Goal: Transaction & Acquisition: Subscribe to service/newsletter

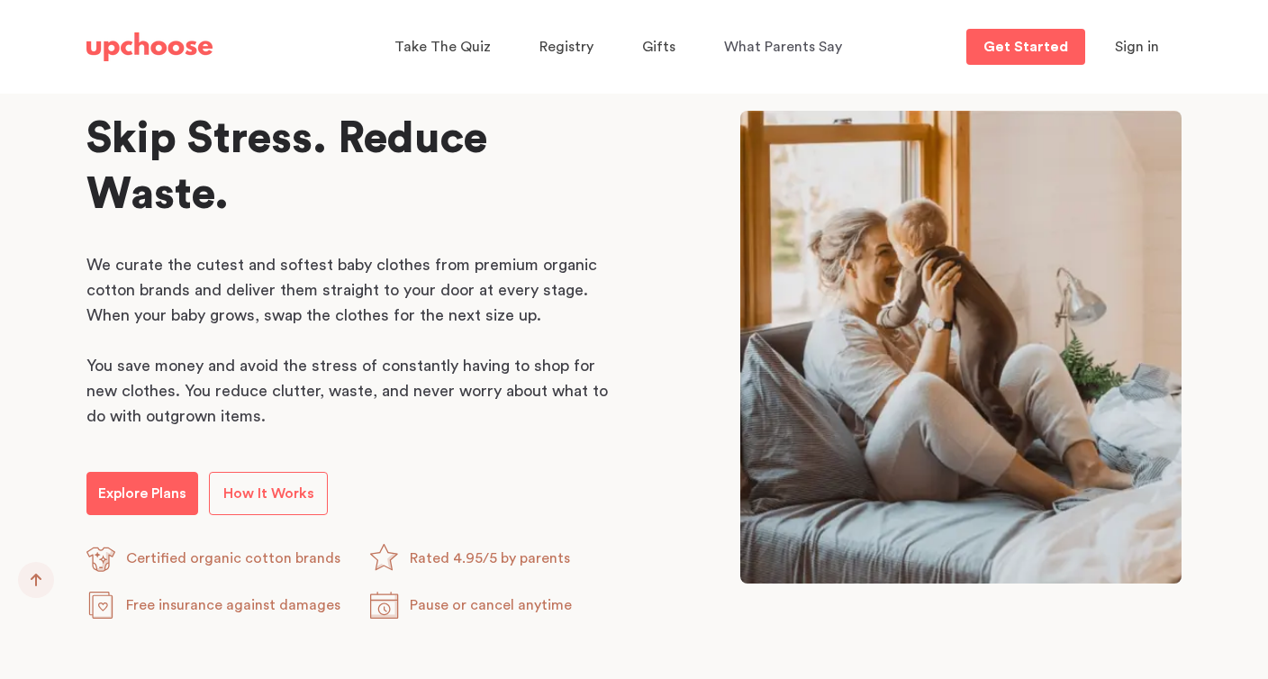
scroll to position [870, 0]
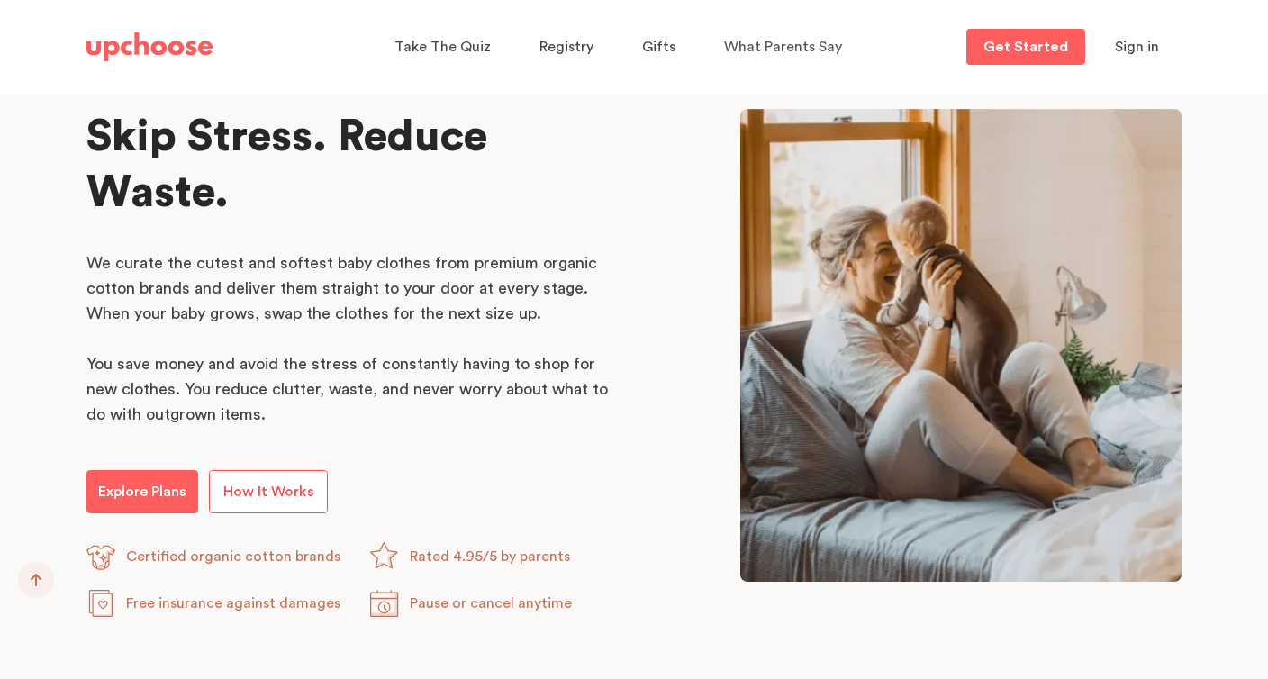
click at [279, 494] on span "How It Works" at bounding box center [268, 492] width 91 height 14
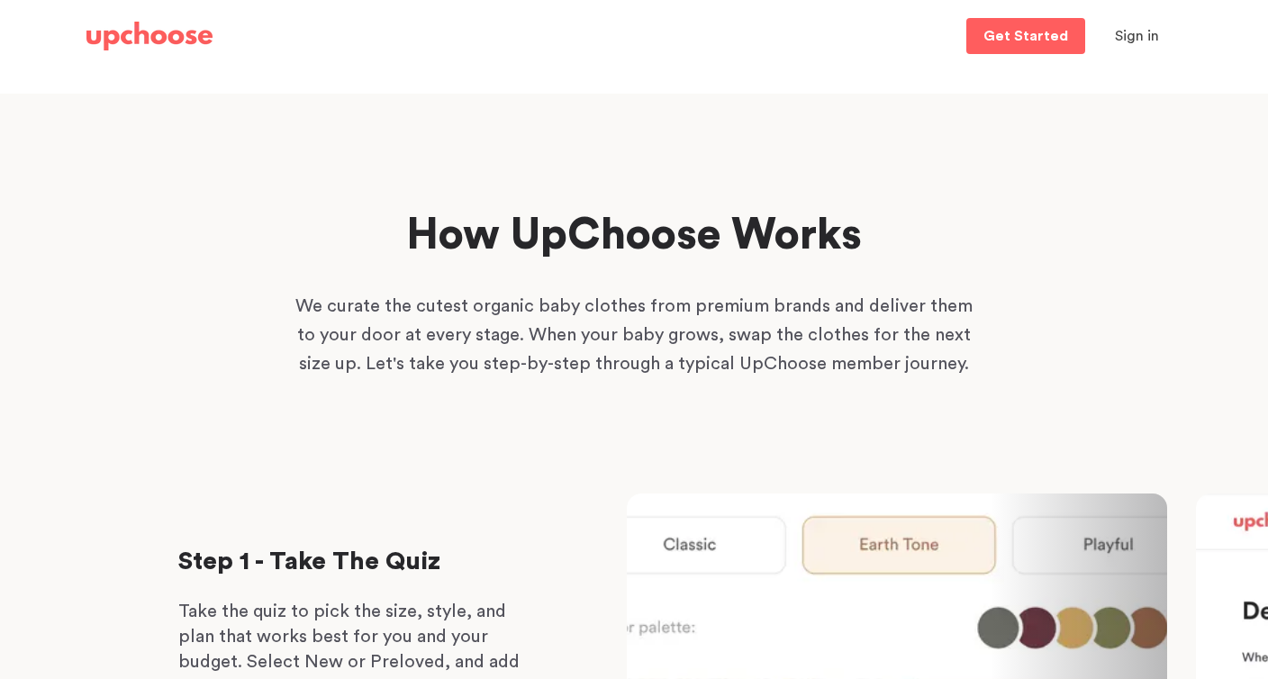
click at [1024, 13] on div "Home Take The Quiz Registry Gifting Returns and Exchanges Get Started Get Start…" at bounding box center [634, 36] width 1139 height 72
click at [1021, 31] on p "Get Started" at bounding box center [1026, 36] width 85 height 14
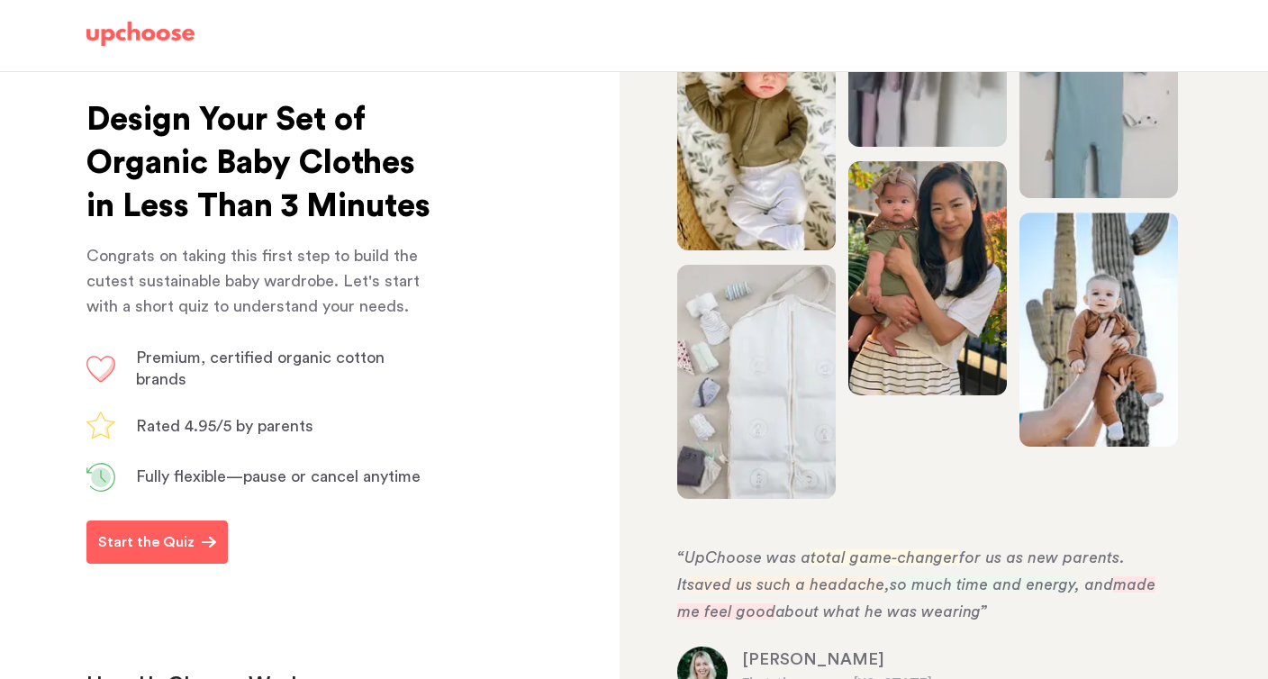
scroll to position [109, 0]
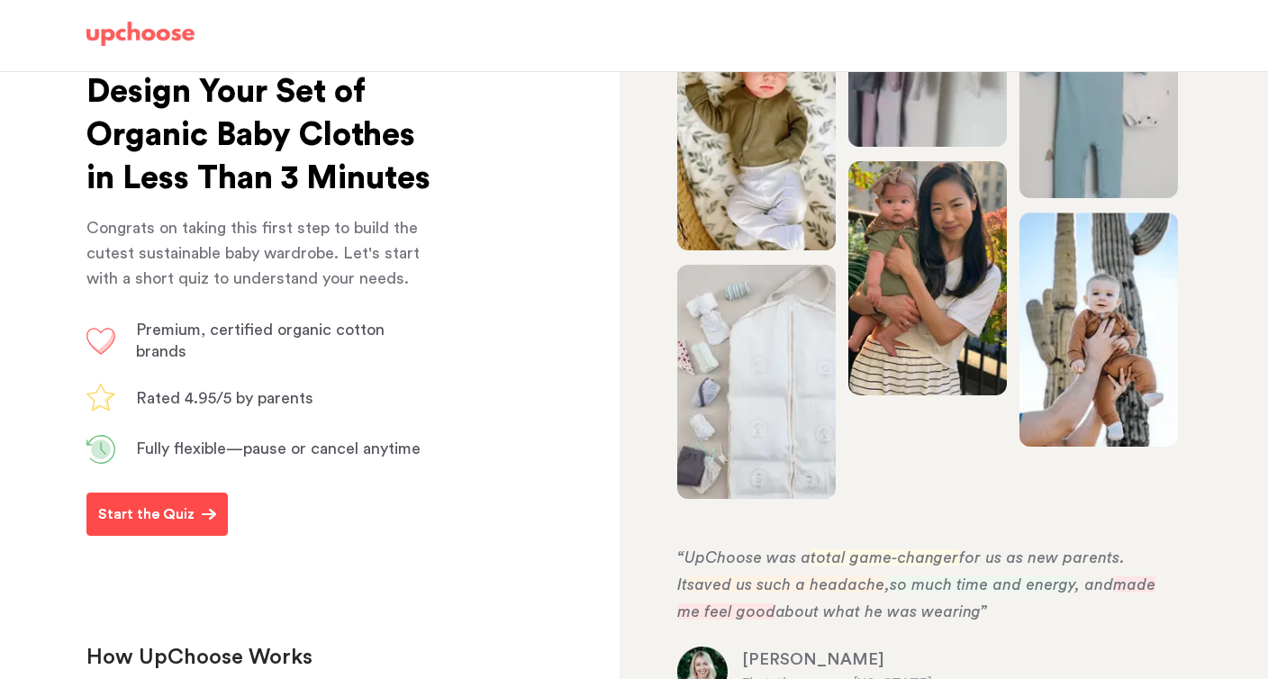
click at [197, 536] on button "Start the Quiz" at bounding box center [156, 514] width 141 height 43
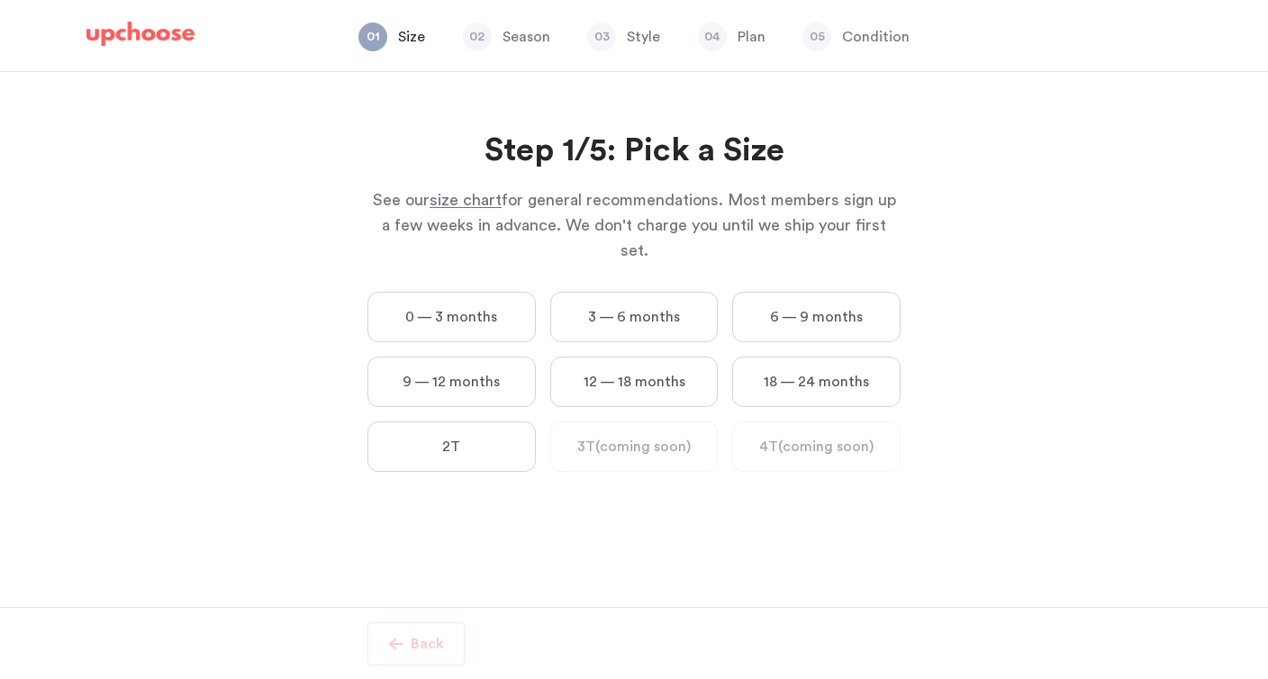
click at [522, 299] on label "0 — 3 months" at bounding box center [452, 317] width 168 height 50
click at [0, 0] on months "0 — 3 months" at bounding box center [0, 0] width 0 height 0
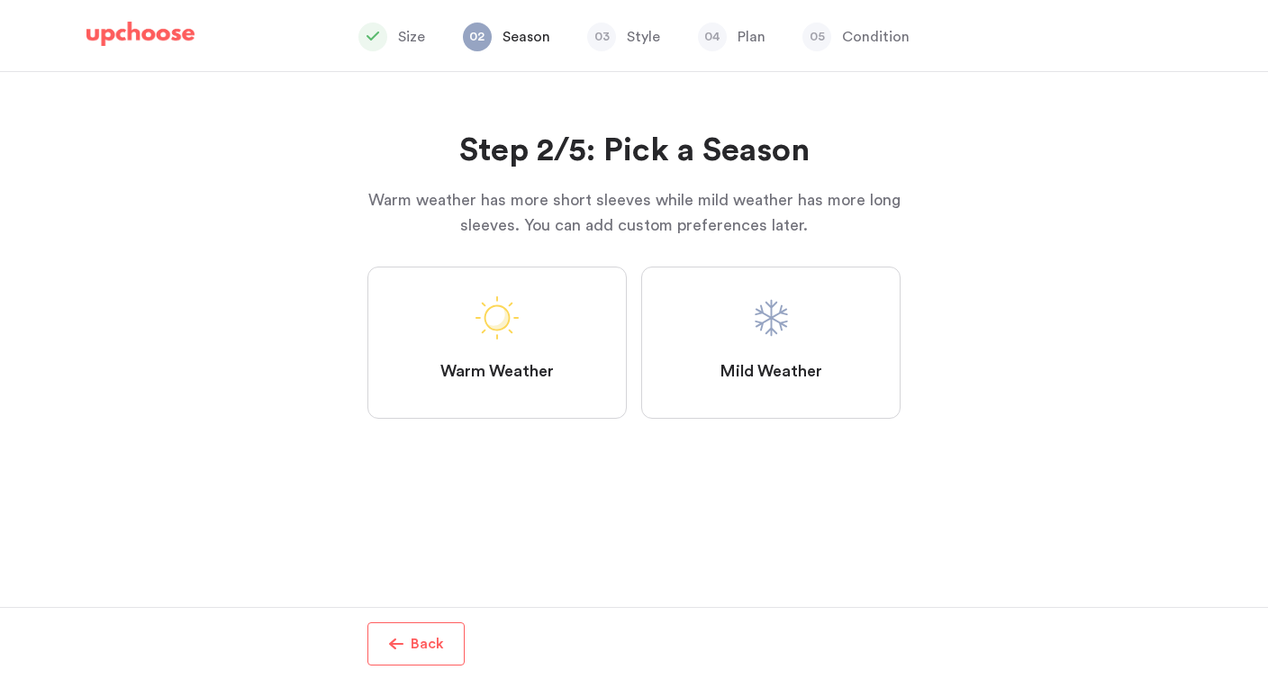
click at [692, 339] on label "Mild Weather" at bounding box center [770, 343] width 259 height 152
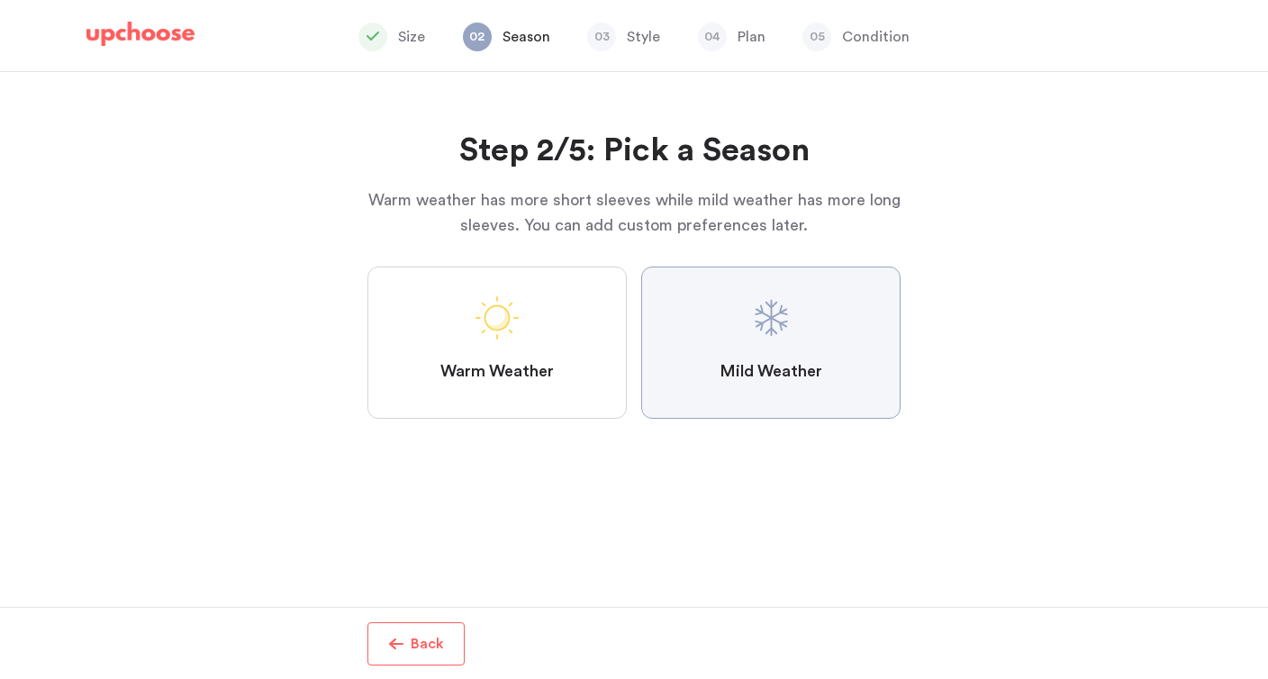
click at [0, 0] on Weather "Mild Weather" at bounding box center [0, 0] width 0 height 0
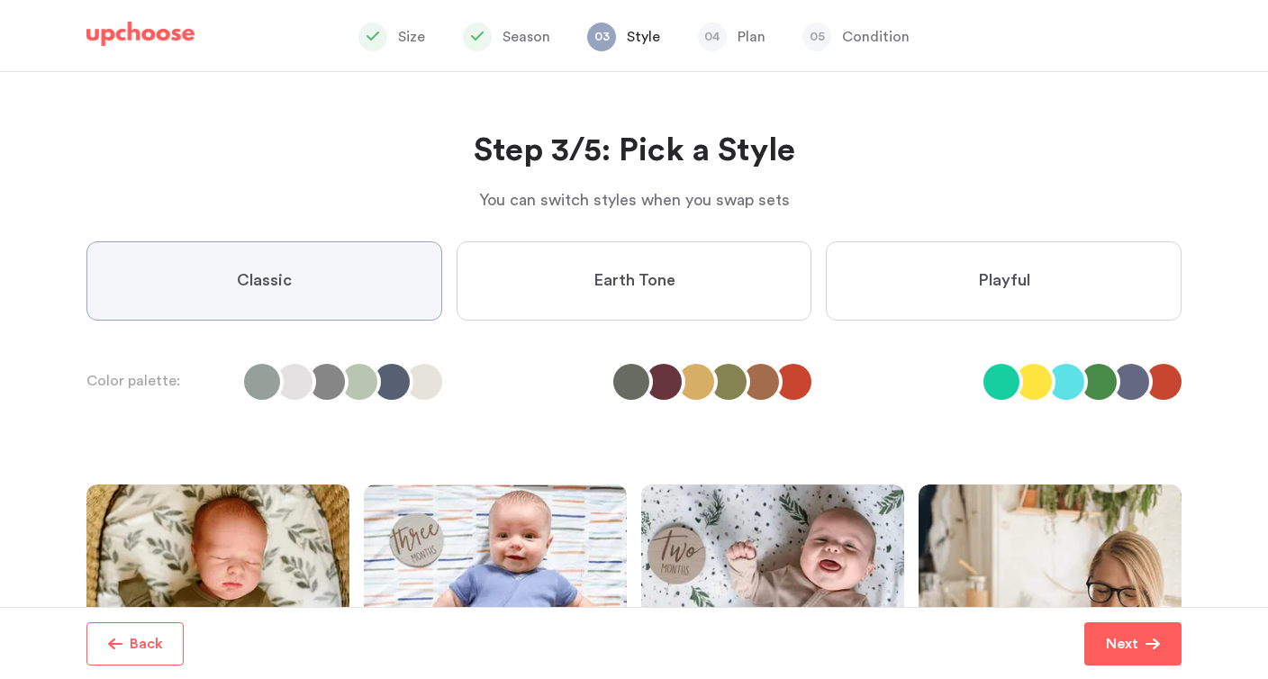
click at [663, 307] on label "Earth Tone" at bounding box center [635, 280] width 356 height 79
click at [0, 0] on Tone "Earth Tone" at bounding box center [0, 0] width 0 height 0
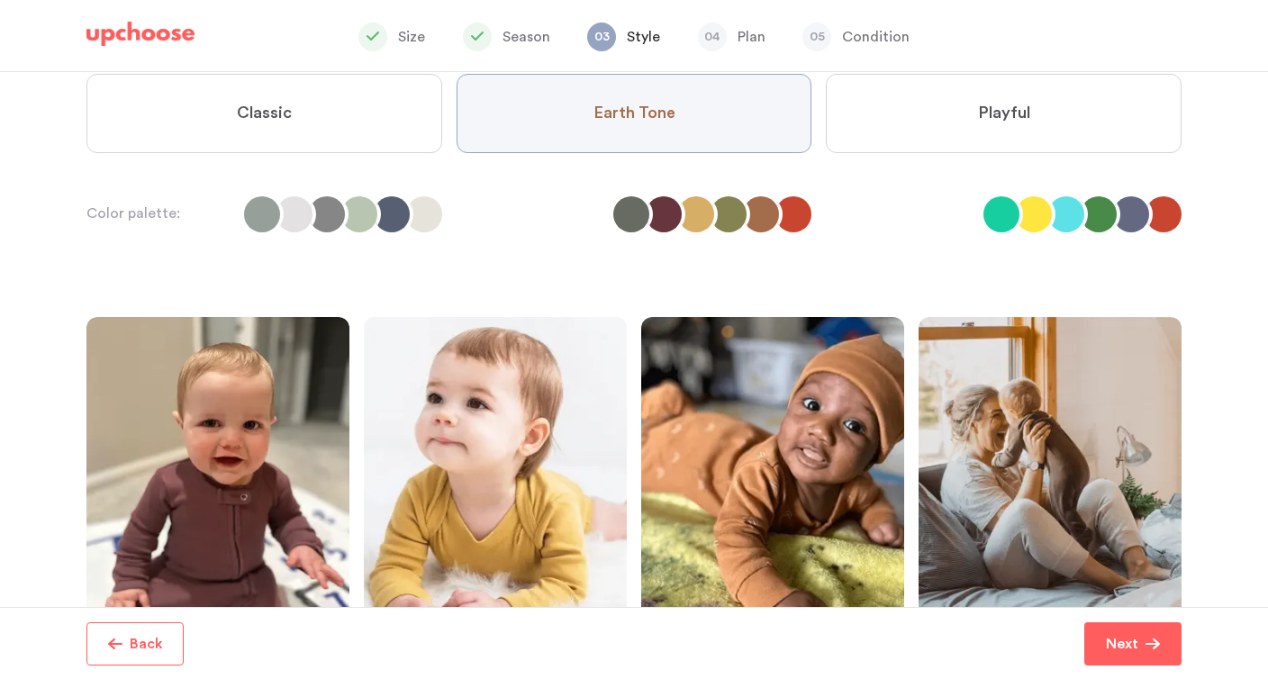
scroll to position [156, 0]
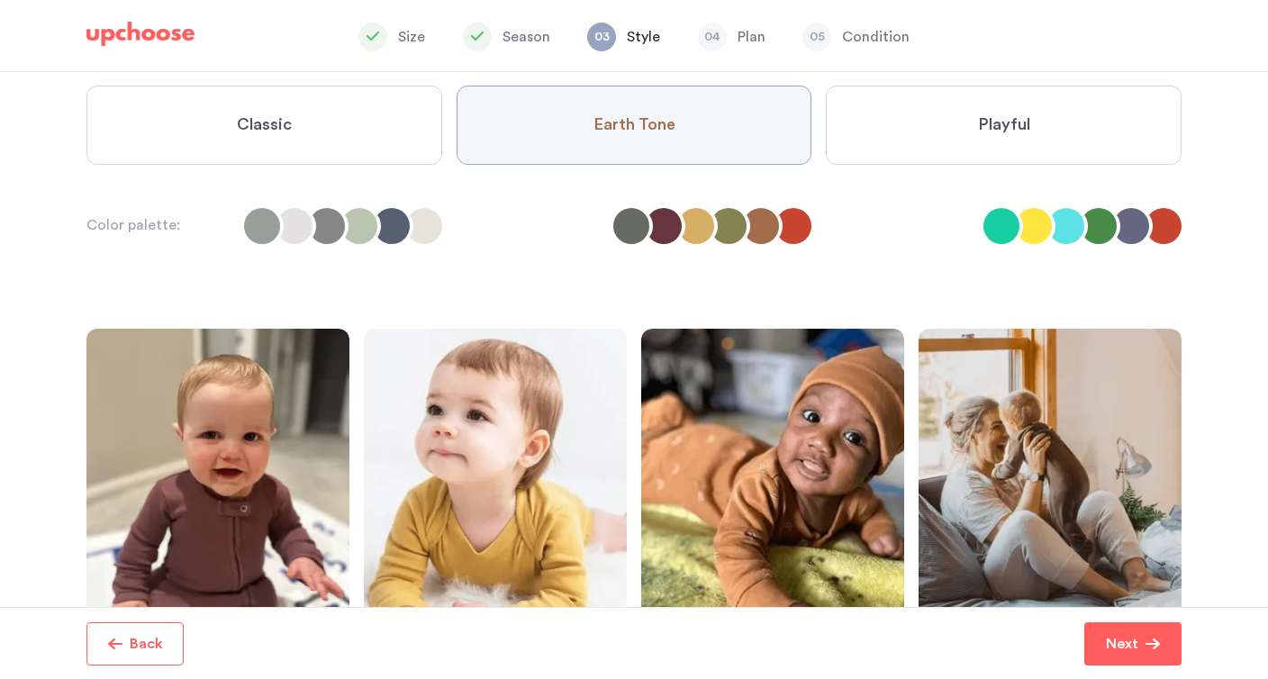
click at [346, 155] on label "Classic" at bounding box center [264, 125] width 356 height 79
click at [0, 0] on input "Classic" at bounding box center [0, 0] width 0 height 0
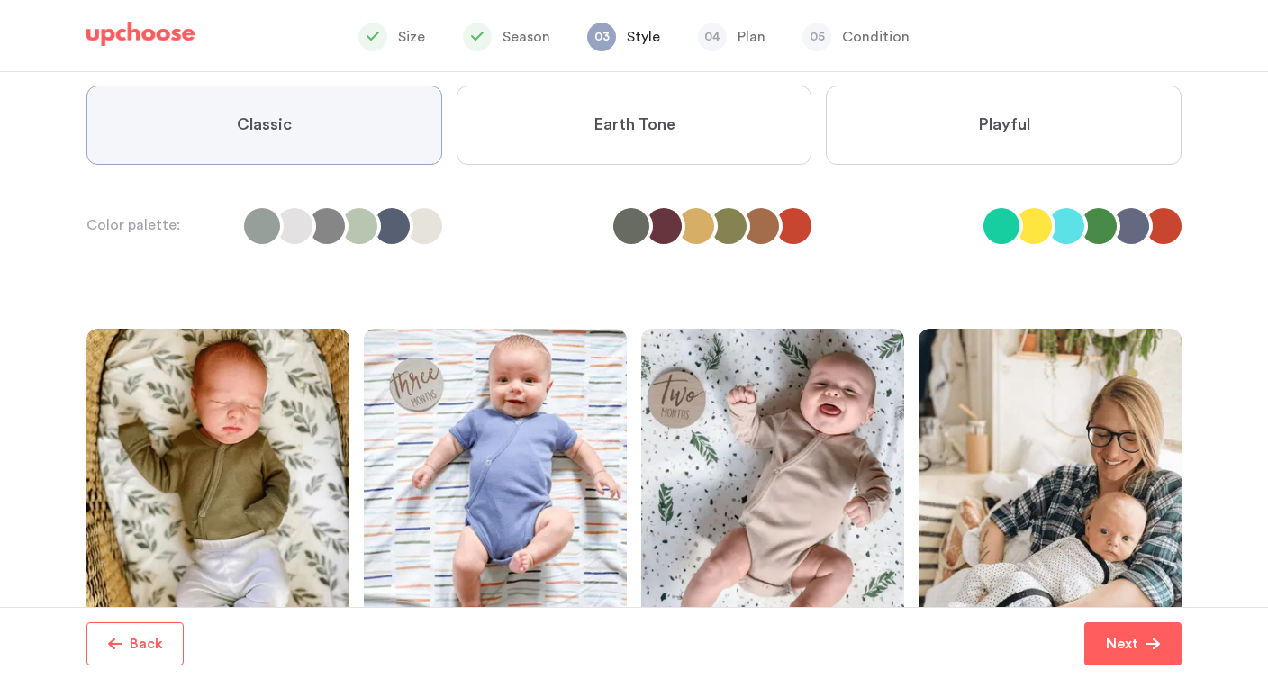
click at [964, 150] on label "Playful" at bounding box center [1004, 125] width 356 height 79
click at [0, 0] on input "Playful" at bounding box center [0, 0] width 0 height 0
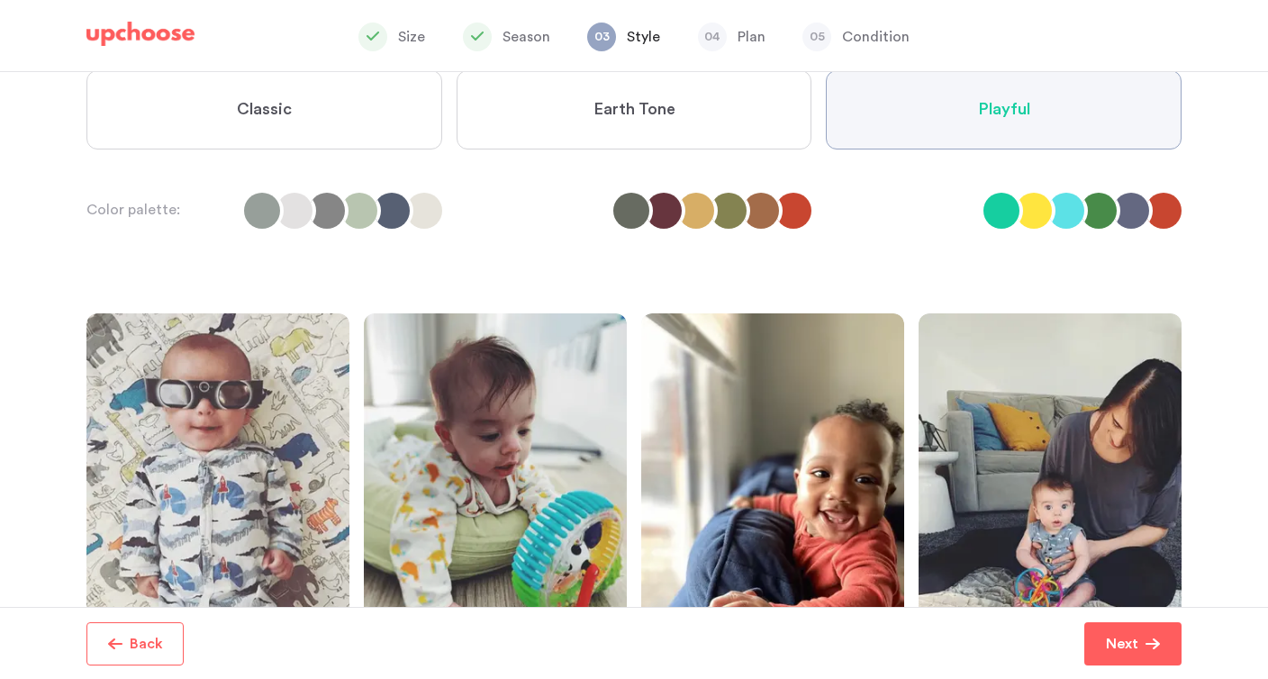
scroll to position [155, 0]
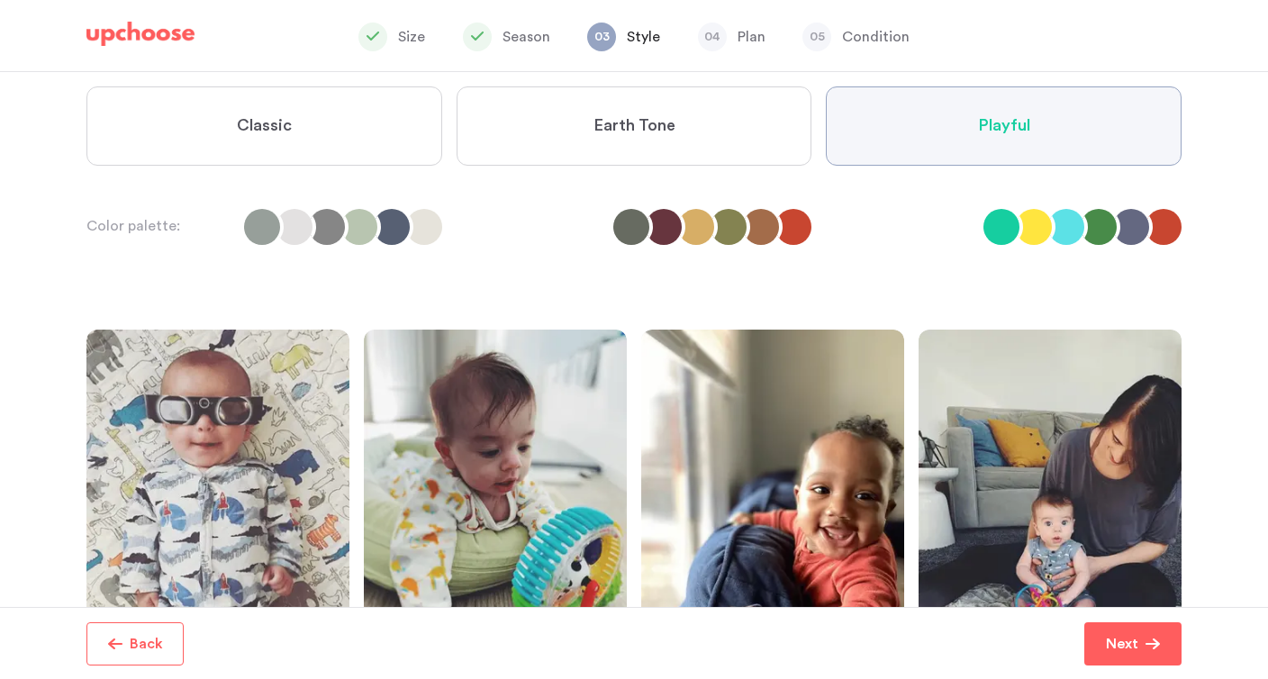
click at [344, 162] on label "Classic" at bounding box center [264, 125] width 356 height 79
click at [0, 0] on input "Classic" at bounding box center [0, 0] width 0 height 0
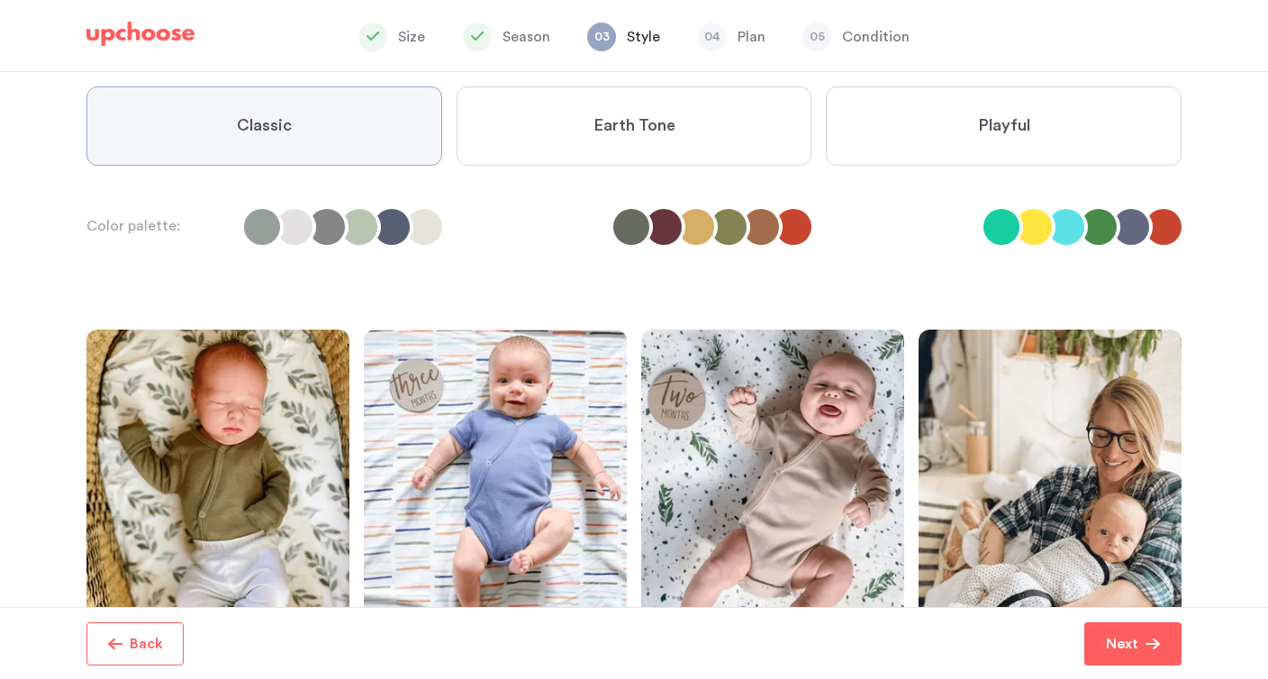
scroll to position [361, 0]
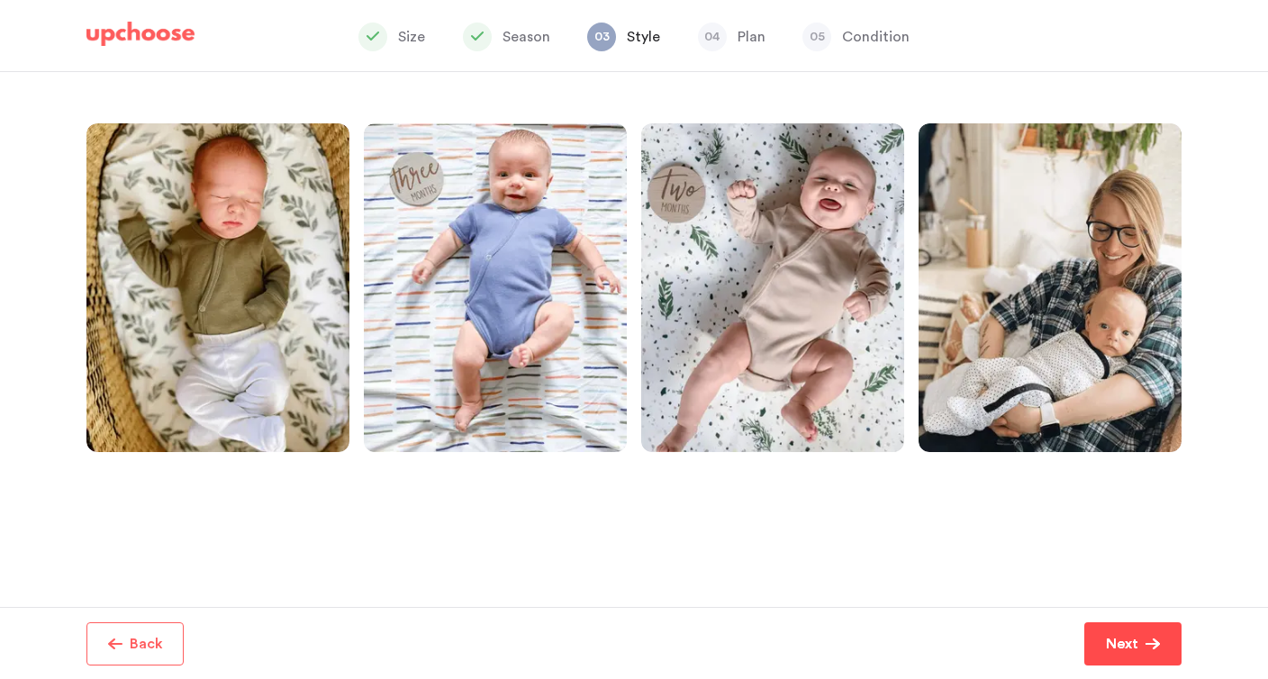
click at [1167, 659] on button "Next" at bounding box center [1133, 643] width 97 height 43
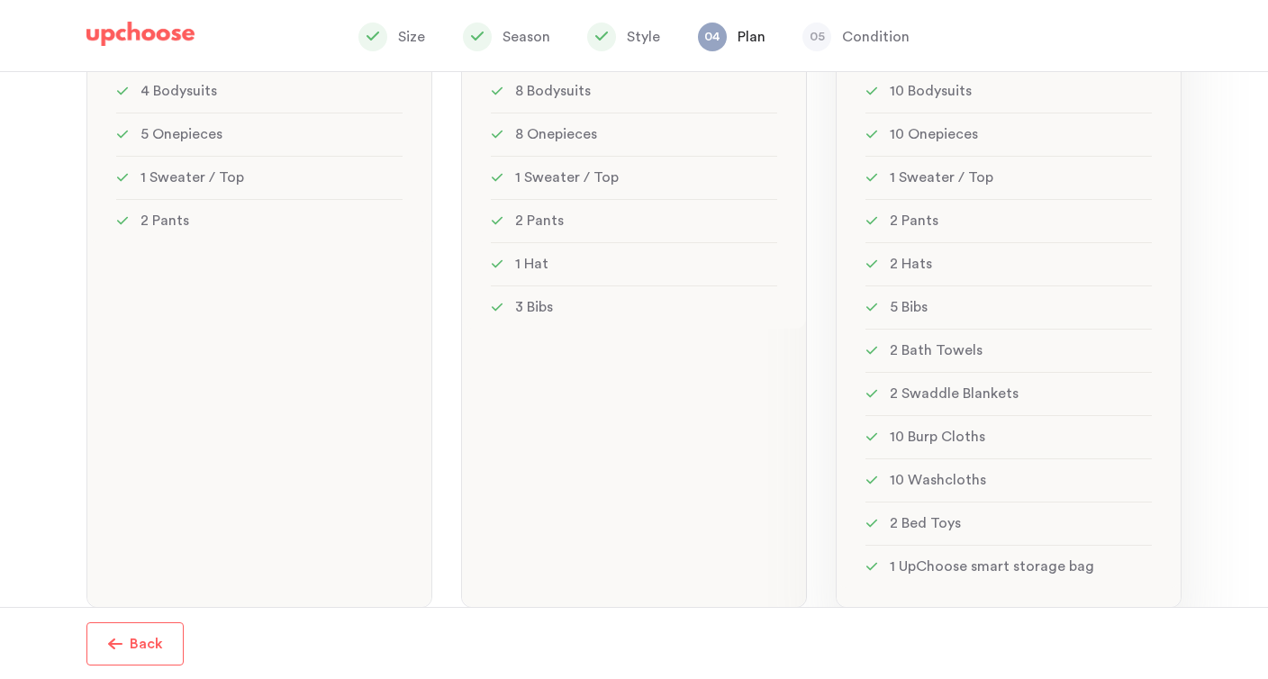
scroll to position [486, 0]
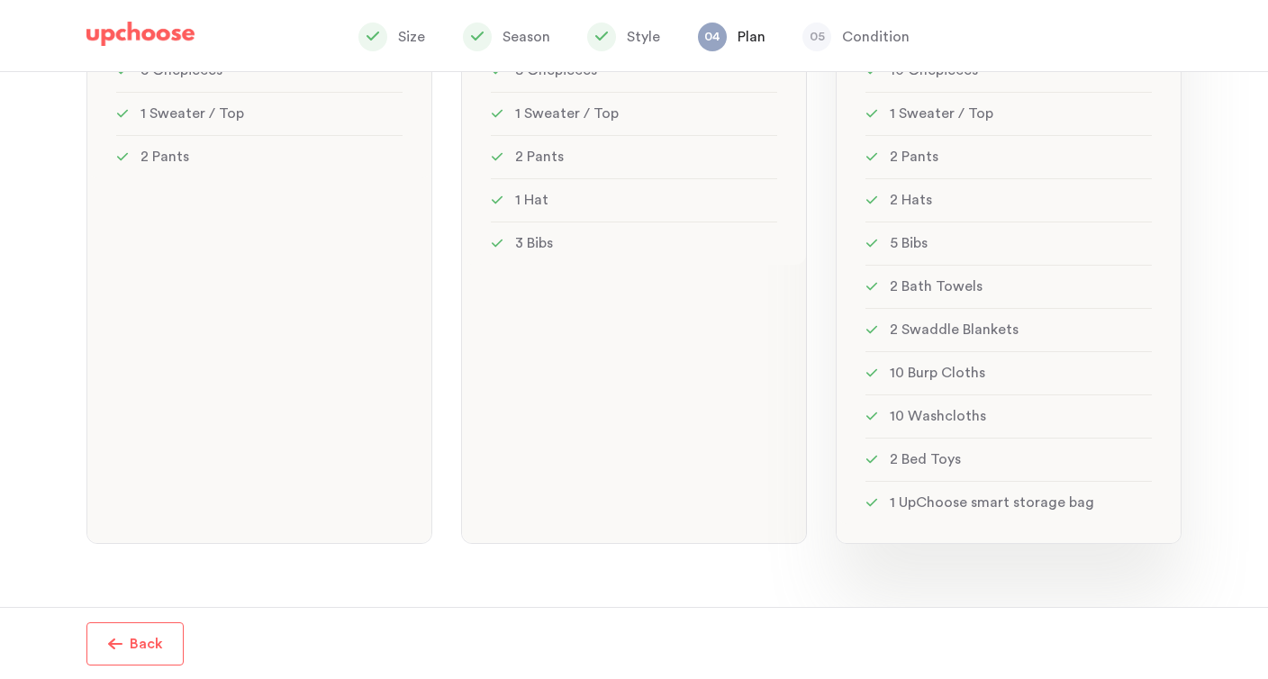
click at [891, 377] on li "10 Burp Cloths" at bounding box center [1009, 372] width 286 height 43
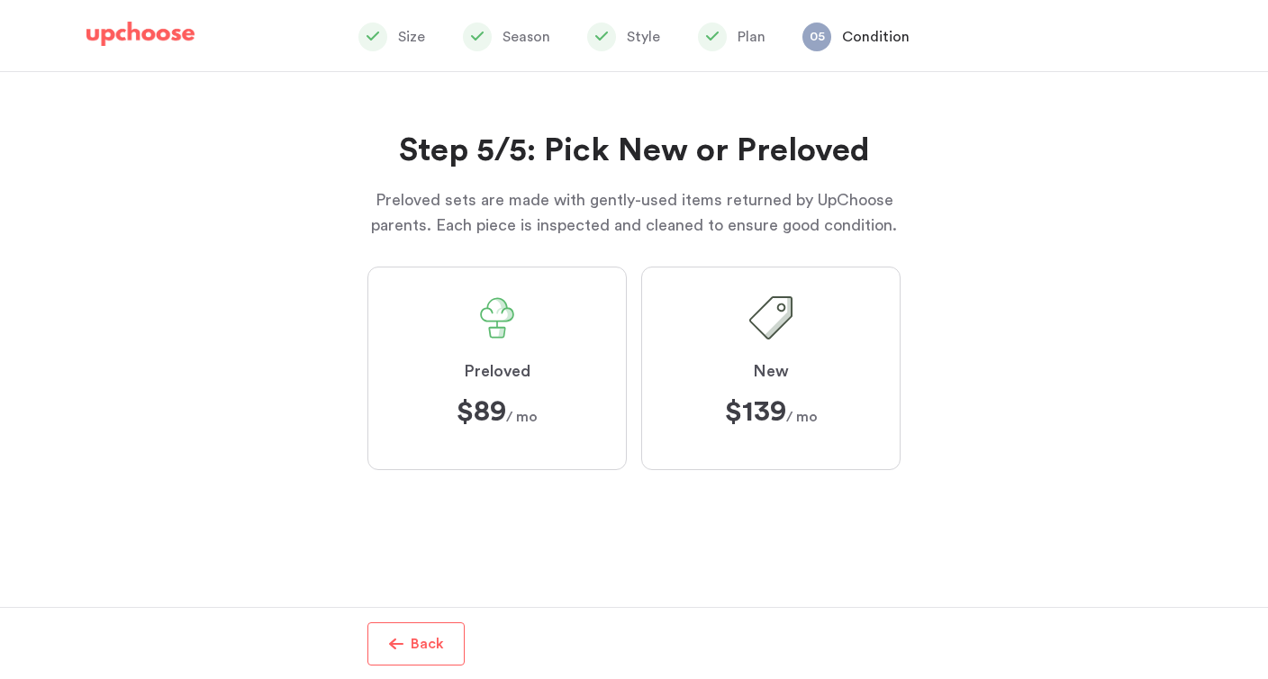
click at [428, 628] on button "Back" at bounding box center [416, 643] width 97 height 43
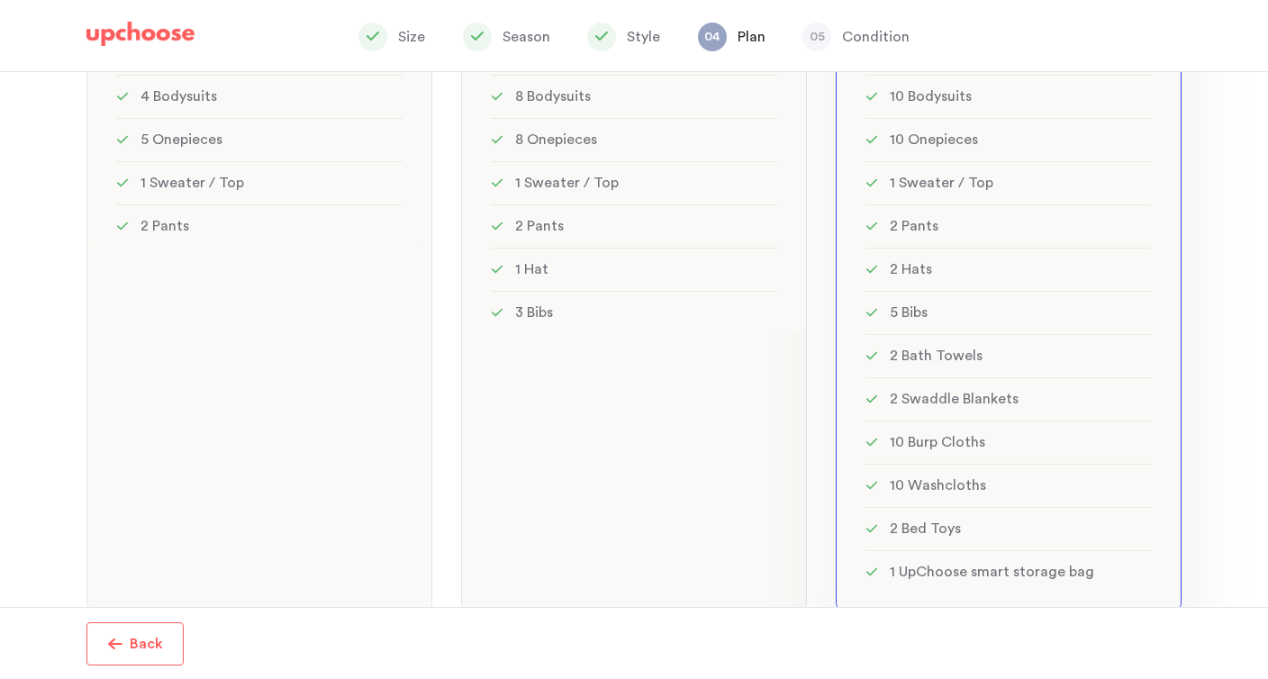
scroll to position [422, 0]
click at [969, 504] on li "2 Bed Toys" at bounding box center [1009, 524] width 286 height 43
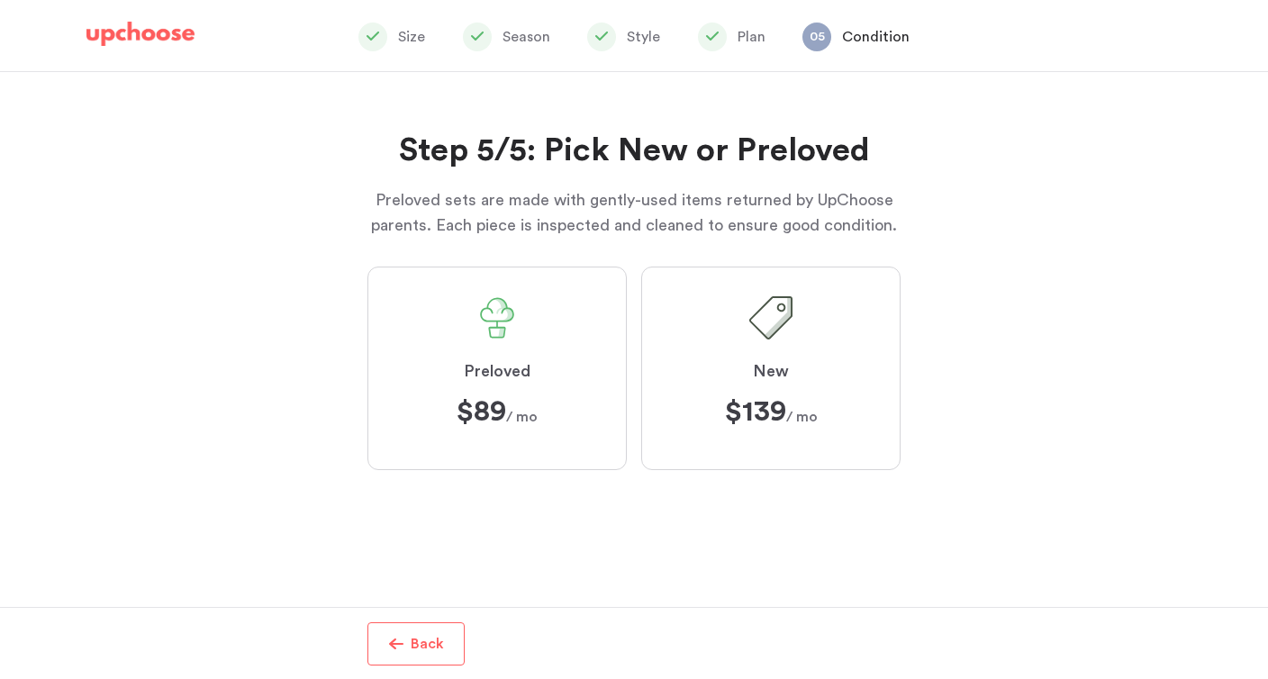
click at [412, 635] on p "Back" at bounding box center [427, 644] width 33 height 22
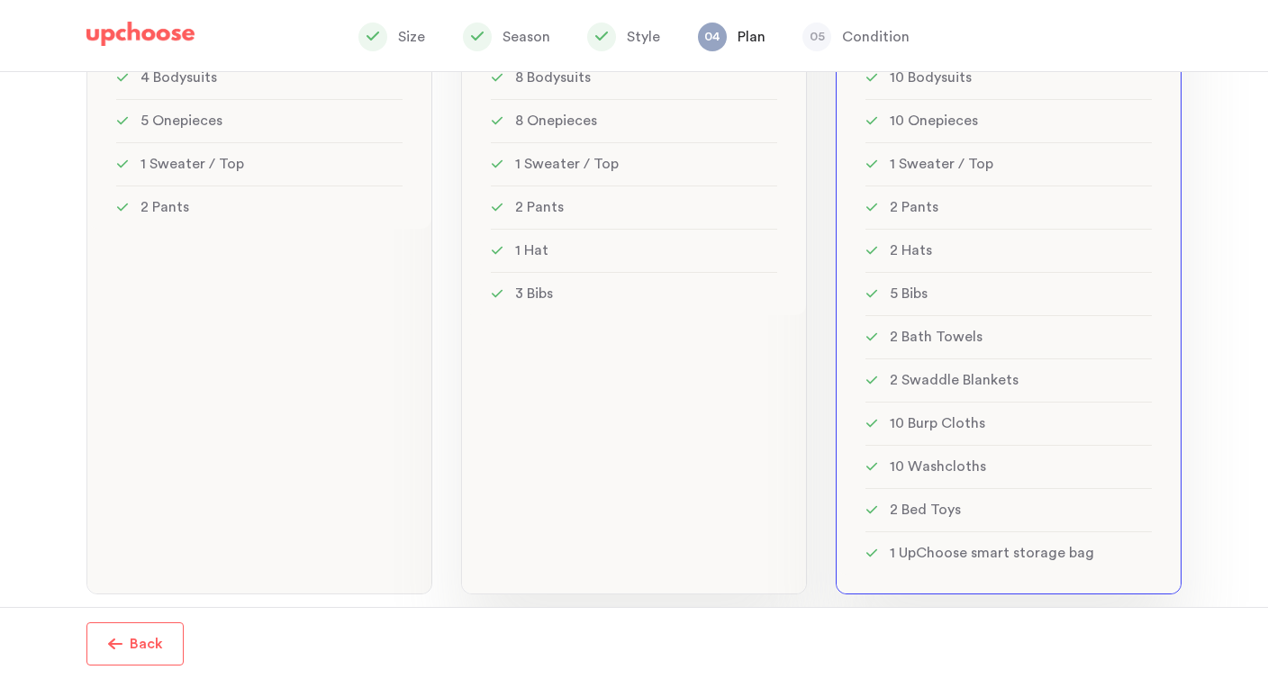
scroll to position [486, 0]
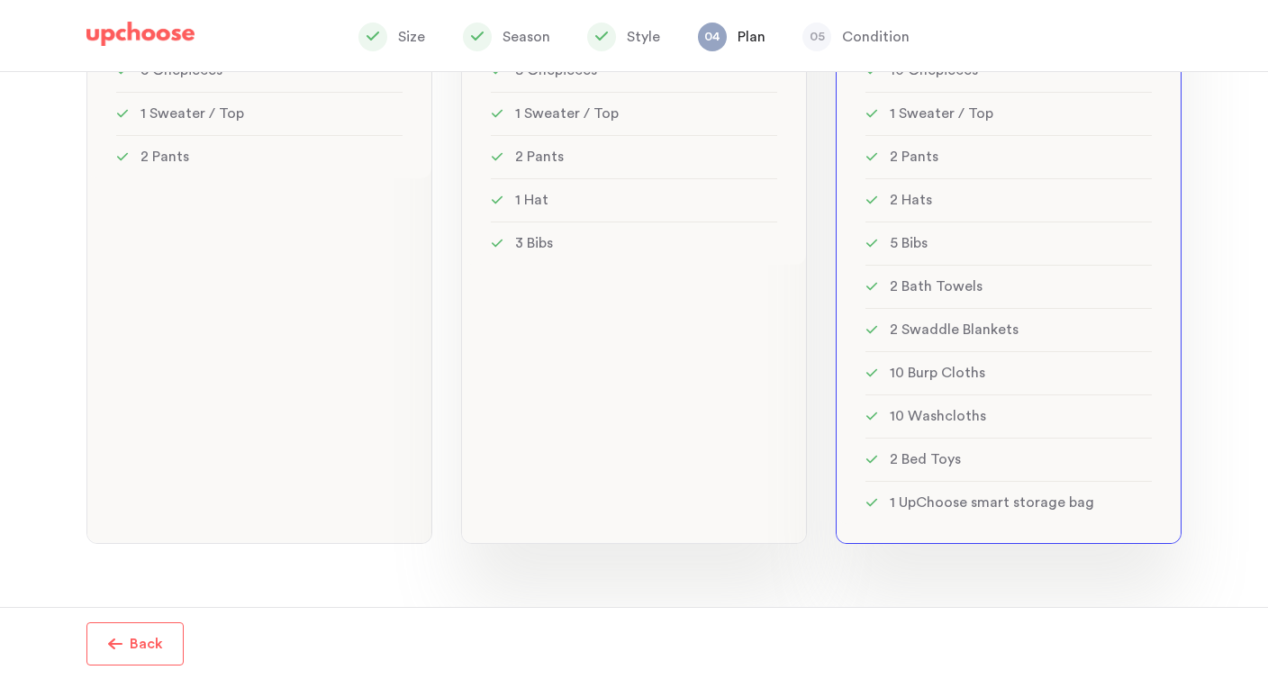
click at [622, 377] on div "MOST POPULAR! Standard: 23 items Standard: 23 items See w W hat's included ? 8 …" at bounding box center [634, 161] width 346 height 765
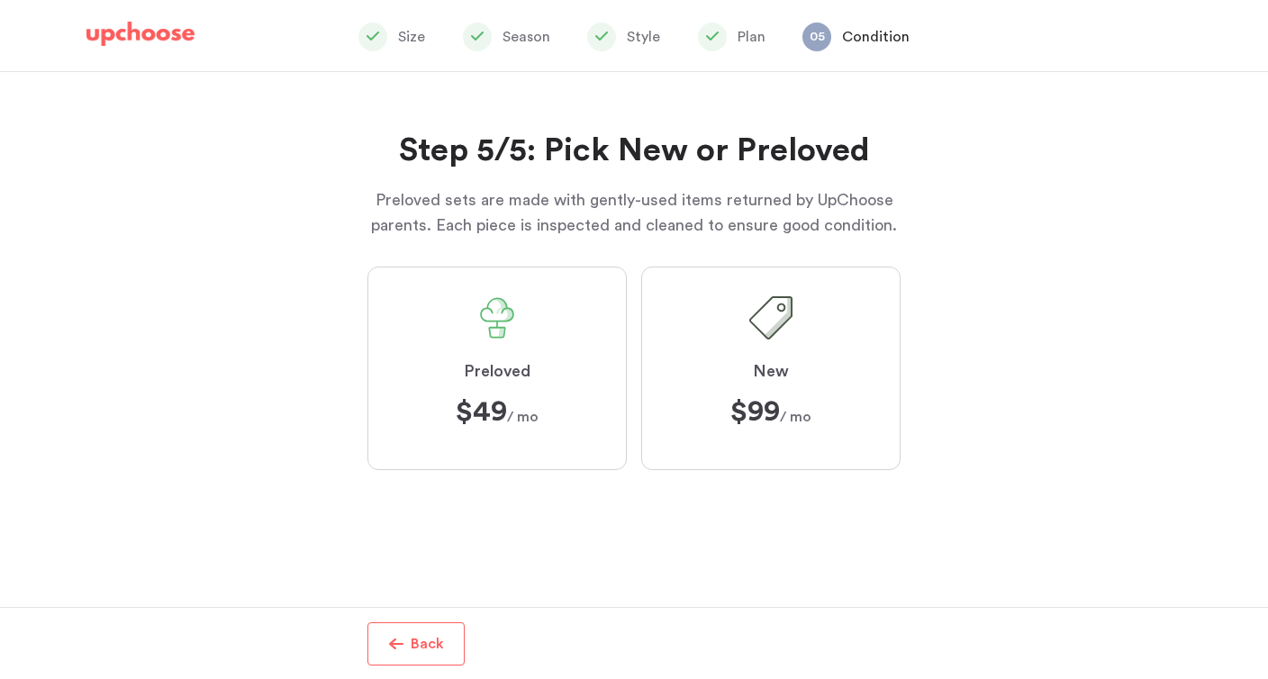
click at [393, 640] on span "button" at bounding box center [396, 644] width 14 height 14
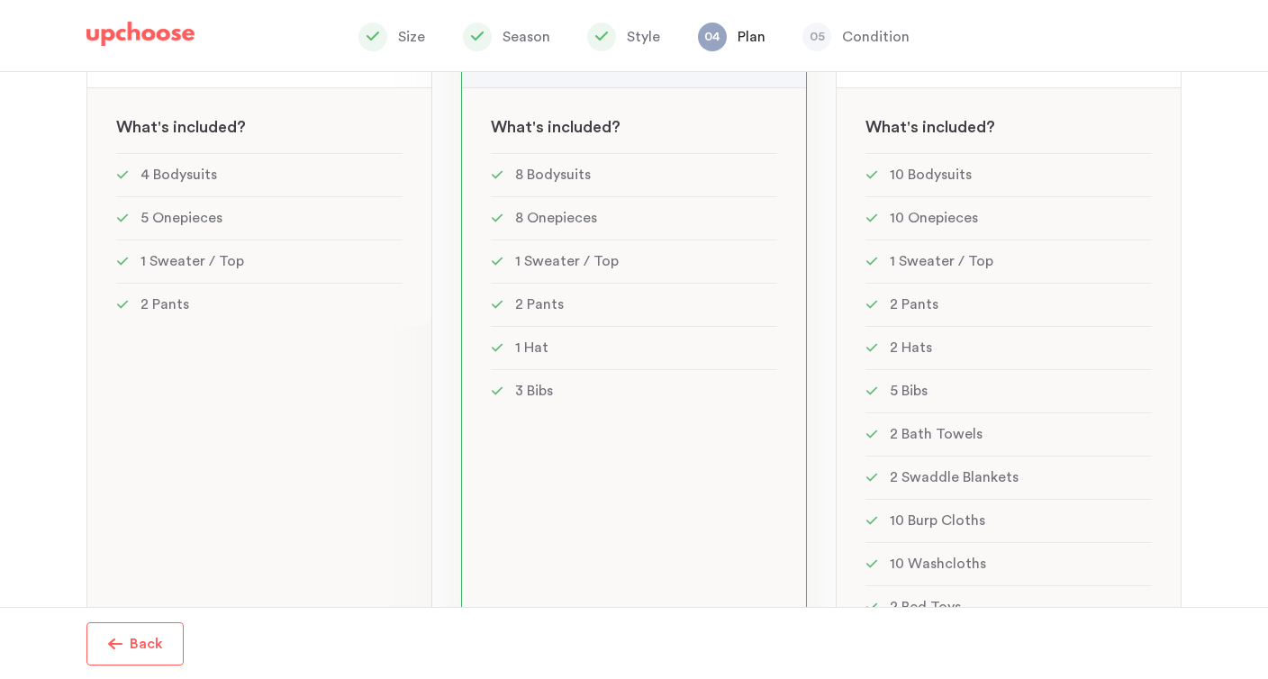
scroll to position [486, 0]
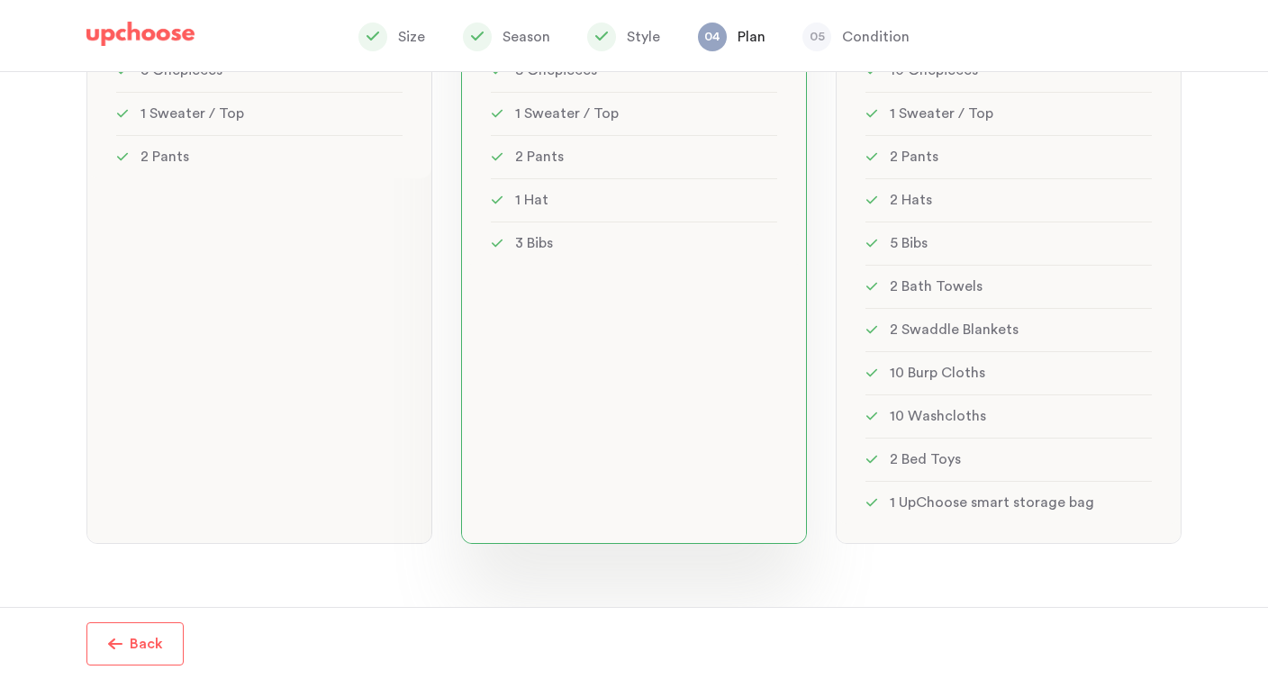
click at [594, 408] on div "MOST POPULAR! Standard: 23 items Standard: 23 items See w W hat's included ? 8 …" at bounding box center [634, 161] width 346 height 765
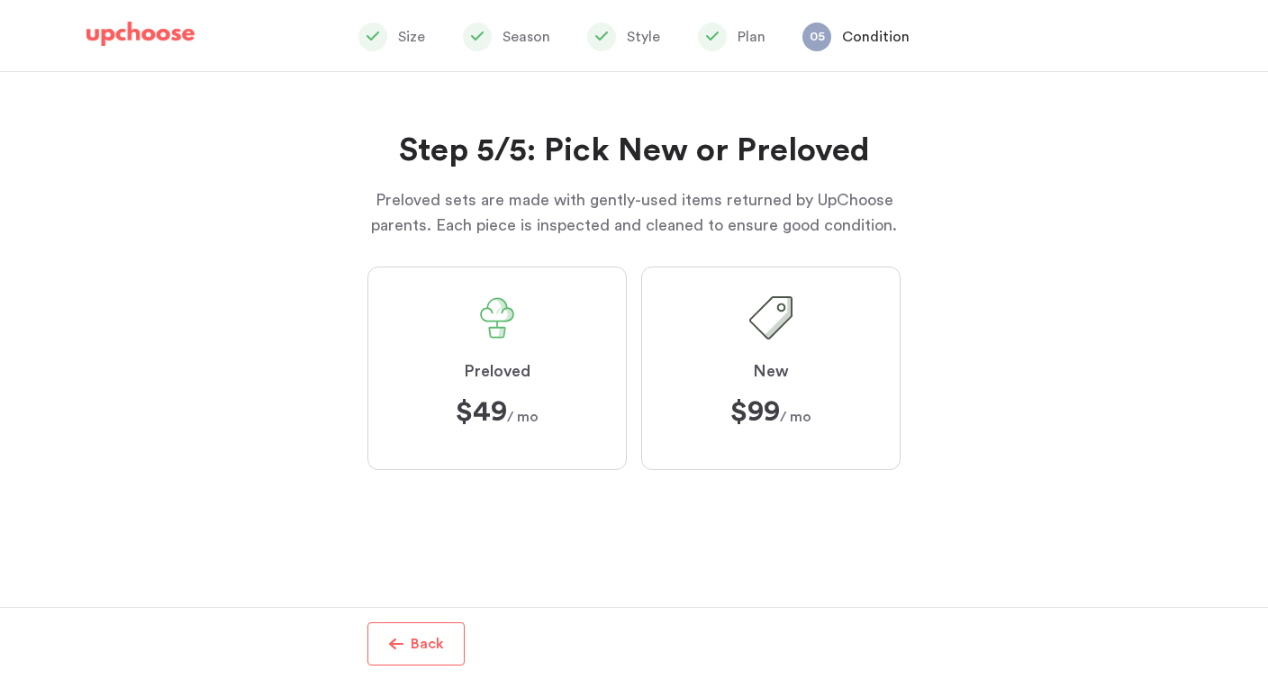
click at [567, 413] on label "Preloved $49 $49 / mo" at bounding box center [497, 369] width 259 height 204
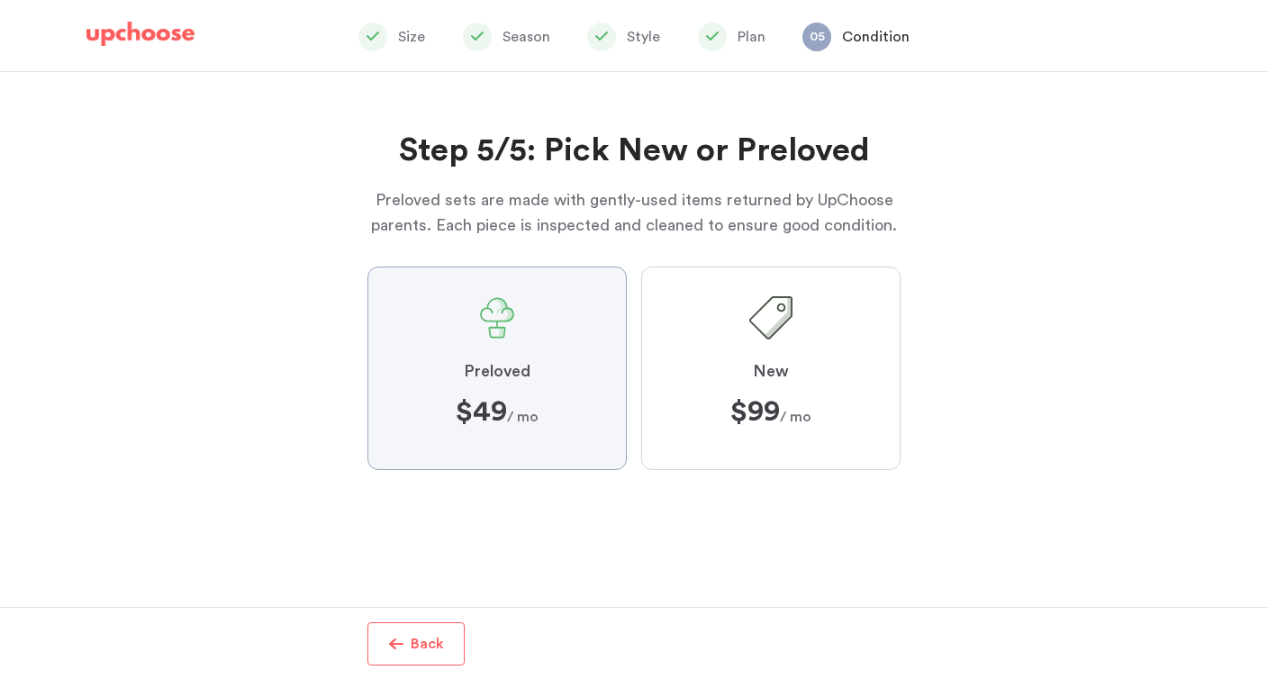
click at [0, 0] on input "Preloved $49 $49 / mo" at bounding box center [0, 0] width 0 height 0
